Goal: Information Seeking & Learning: Find specific page/section

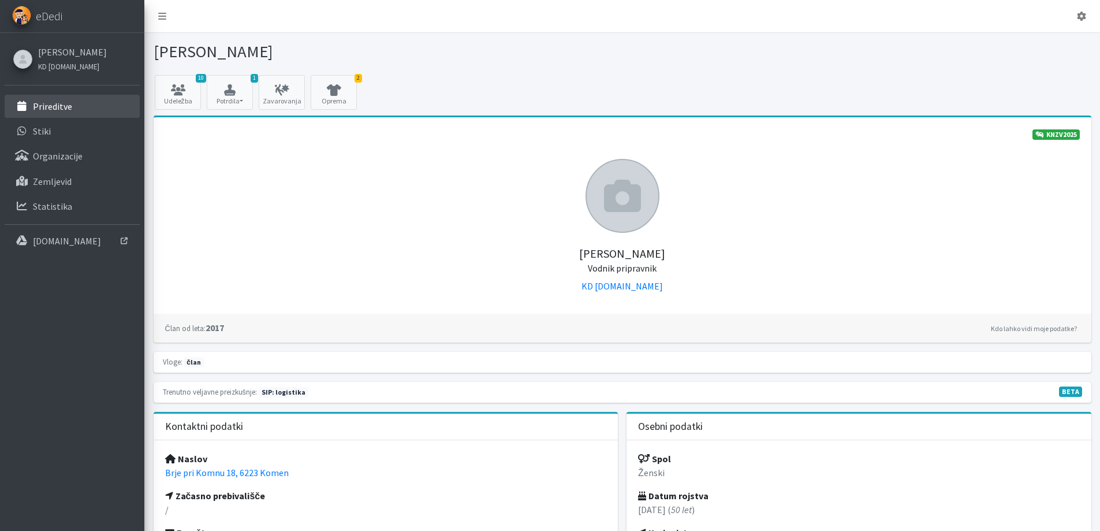
click at [51, 110] on p "Prireditve" at bounding box center [52, 106] width 39 height 12
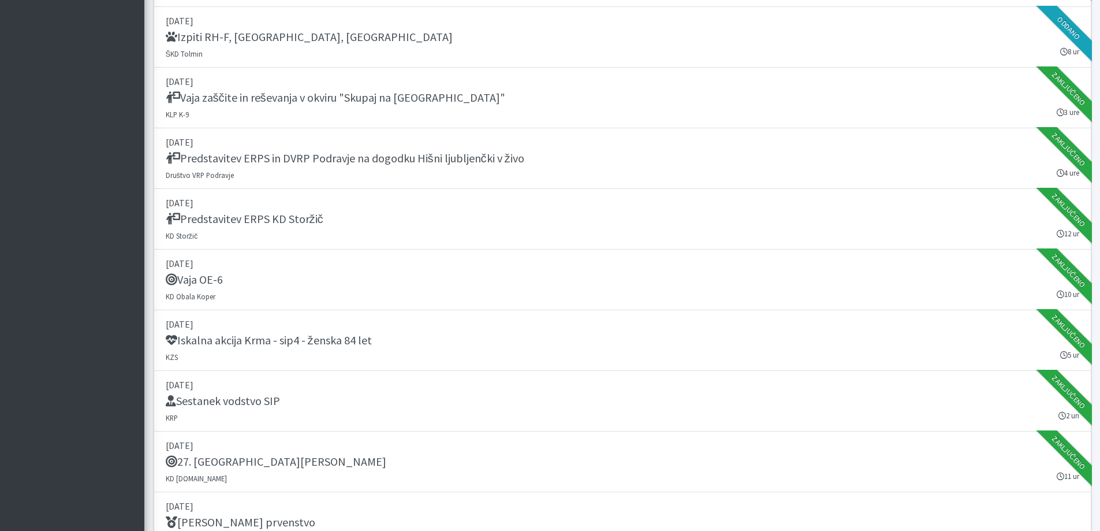
scroll to position [1213, 0]
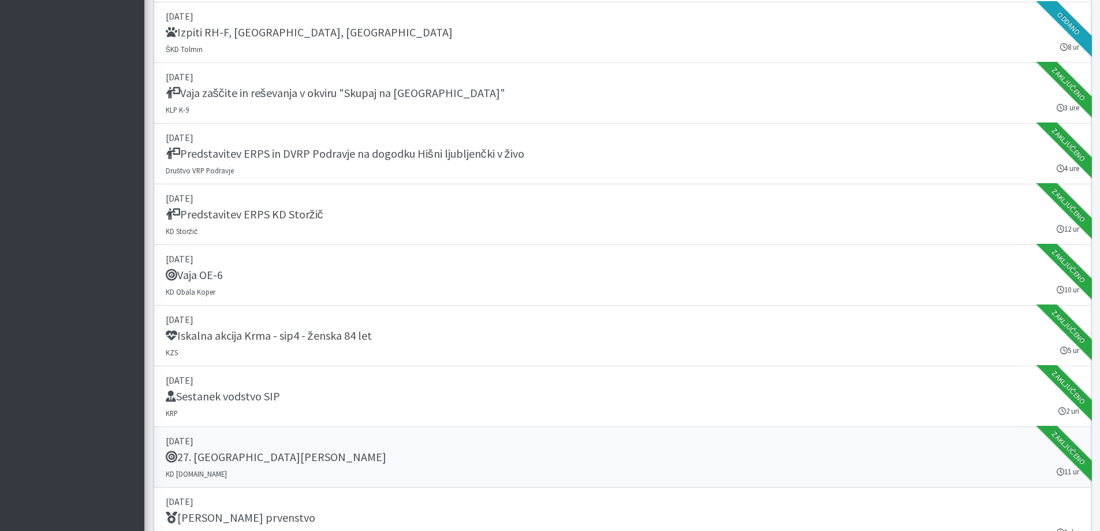
click at [228, 456] on h5 "27. Memorial Boža Talana" at bounding box center [276, 457] width 221 height 14
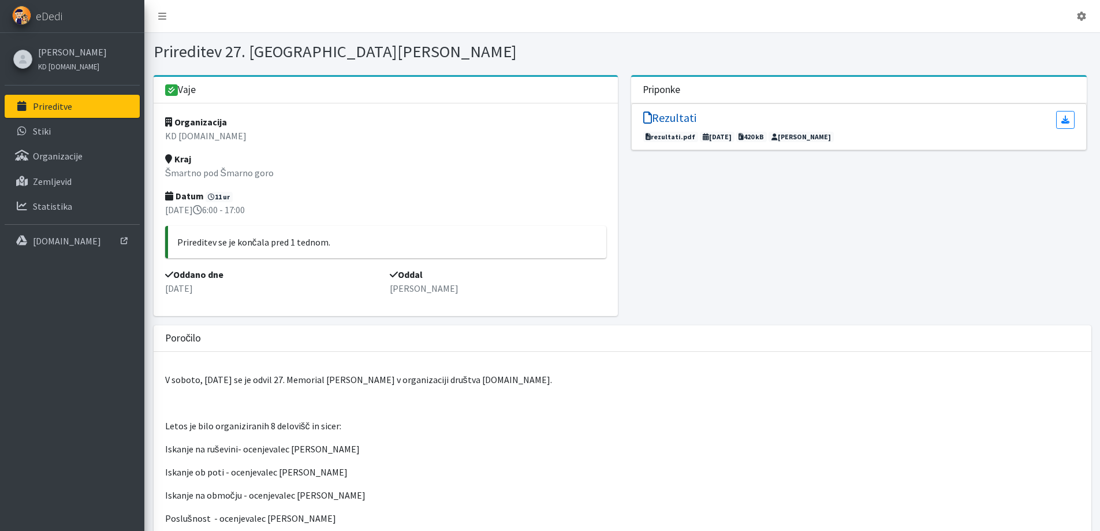
click at [675, 114] on h5 "Rezultati" at bounding box center [669, 118] width 53 height 14
